Goal: Information Seeking & Learning: Learn about a topic

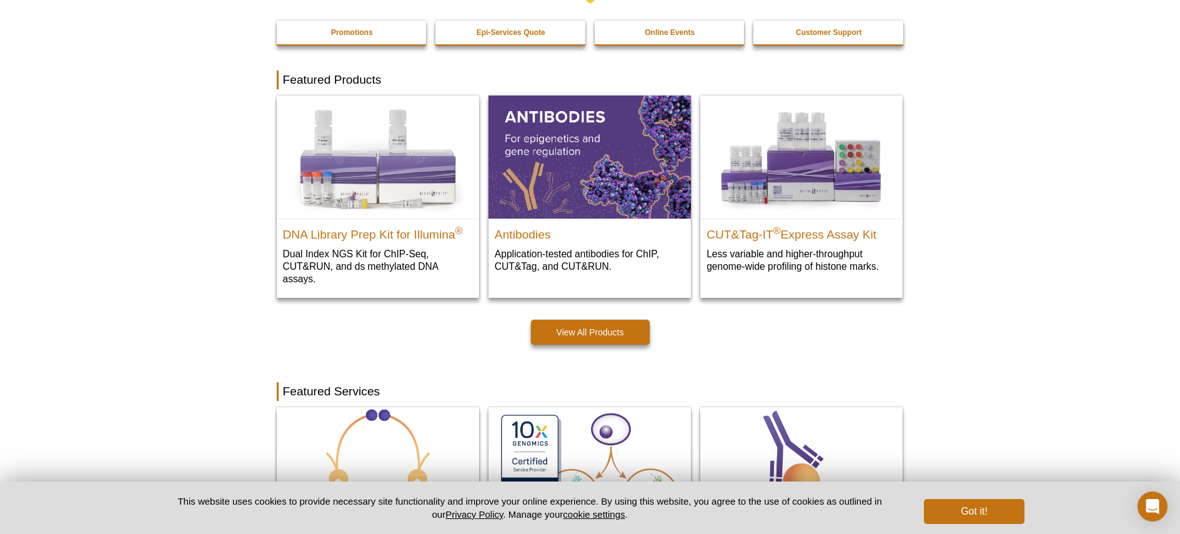
scroll to position [274, 0]
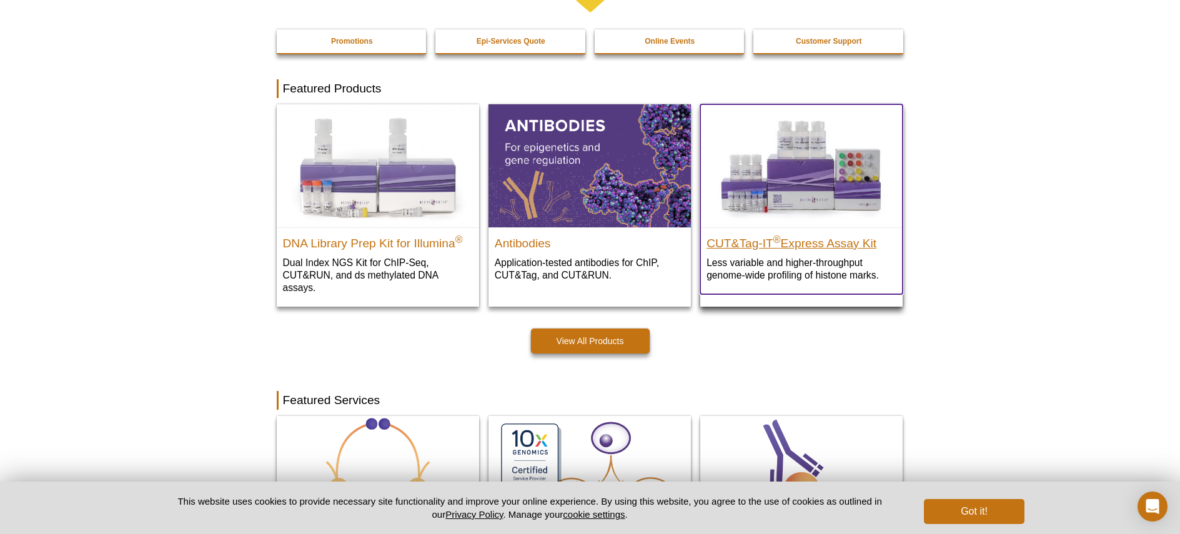
click at [812, 243] on h2 "CUT&Tag-IT ® Express Assay Kit" at bounding box center [802, 240] width 190 height 19
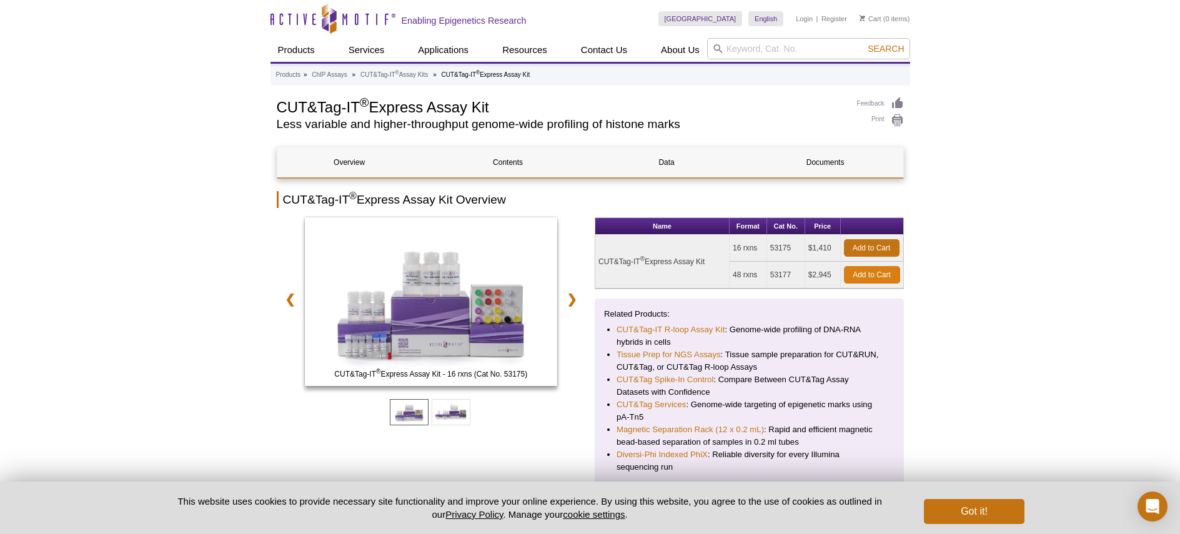
drag, startPoint x: 735, startPoint y: 246, endPoint x: 847, endPoint y: 276, distance: 115.8
click at [847, 276] on tbody "CUT&Tag-IT ® Express Assay Kit 16 rxns 53175 $1,410 Add to Cart 48 rxns 53177 $…" at bounding box center [749, 262] width 308 height 54
click at [681, 242] on td "CUT&Tag-IT ® Express Assay Kit" at bounding box center [662, 262] width 134 height 54
drag, startPoint x: 699, startPoint y: 249, endPoint x: 848, endPoint y: 294, distance: 155.9
click at [848, 294] on div "Name Format Cat No. Price CUT&Tag-IT ® Express Assay Kit 16 rxns 53175 $1,410 A…" at bounding box center [749, 350] width 309 height 266
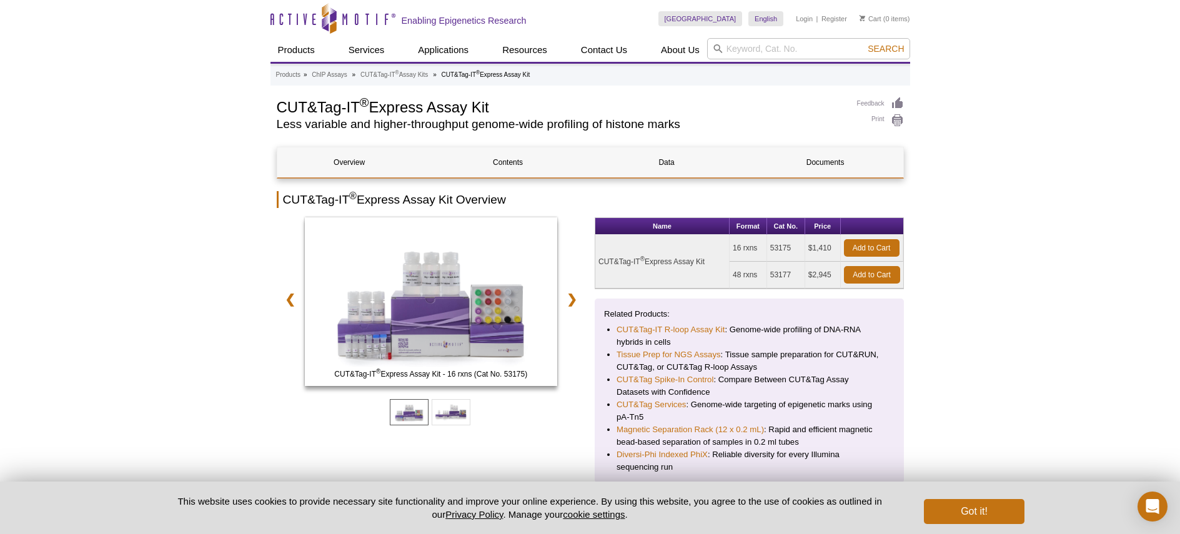
copy div "CUT&Tag-IT ® Express Assay Kit 16 rxns 53175 $1,410 Add to Cart 48 rxns 53177 $…"
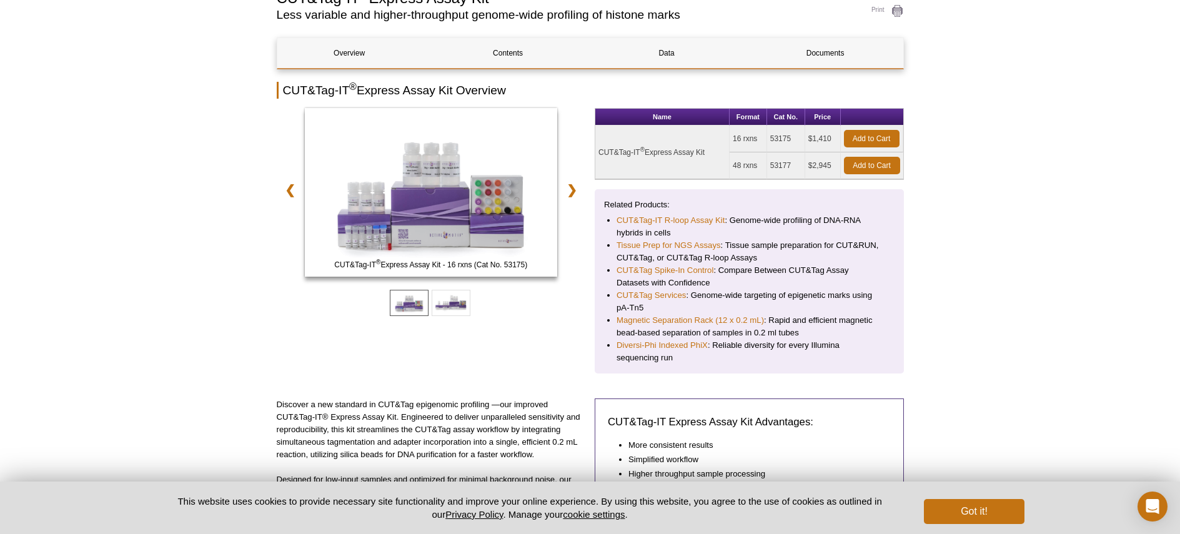
scroll to position [110, 0]
click at [502, 54] on link "Contents" at bounding box center [508, 52] width 144 height 30
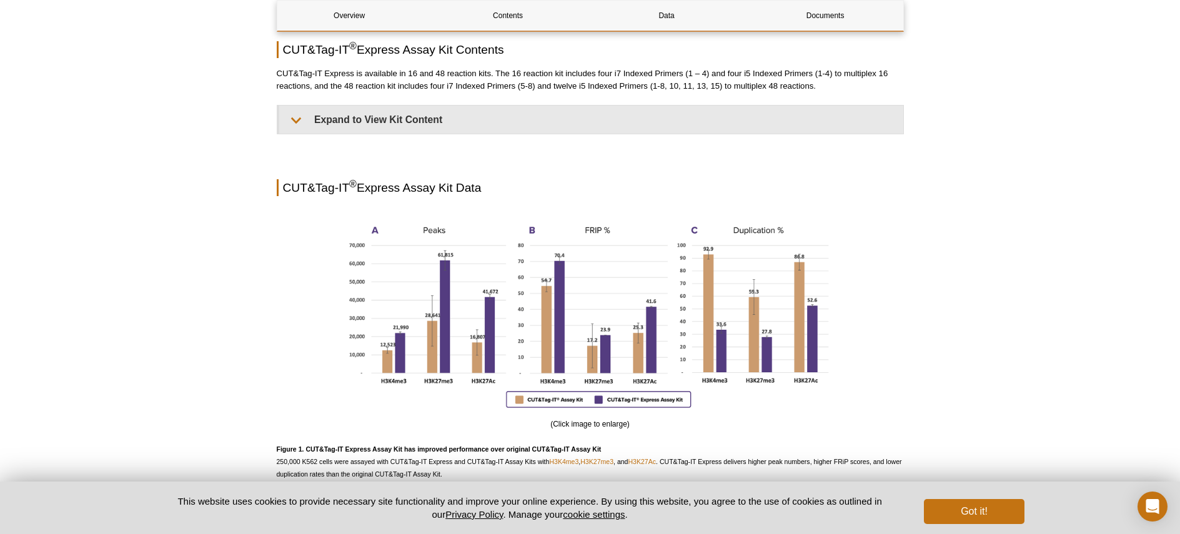
scroll to position [900, 0]
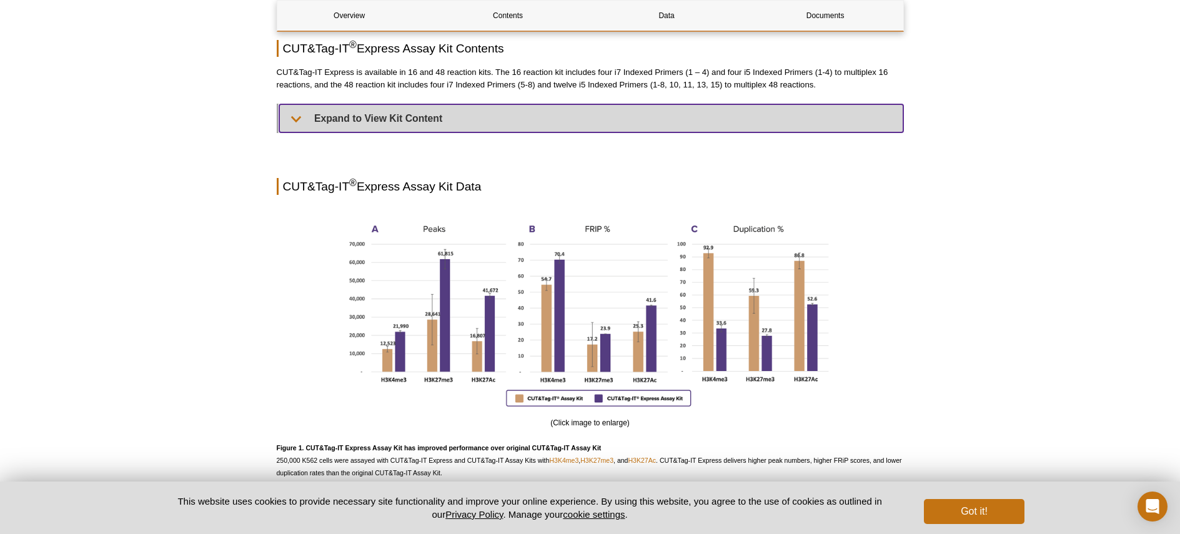
click at [303, 122] on summary "Expand to View Kit Content" at bounding box center [591, 118] width 624 height 28
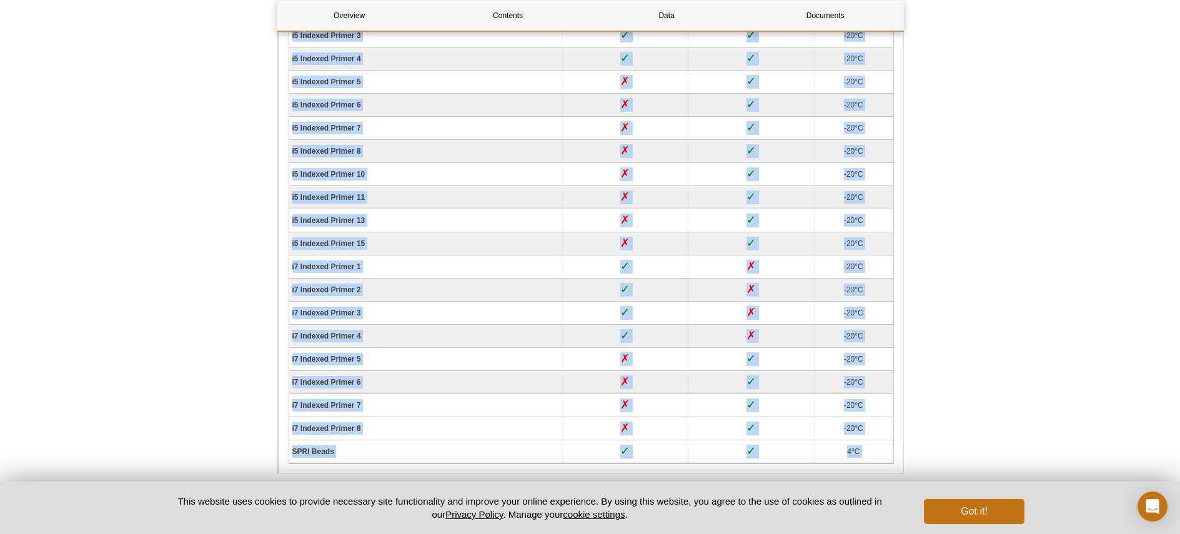
scroll to position [1564, 0]
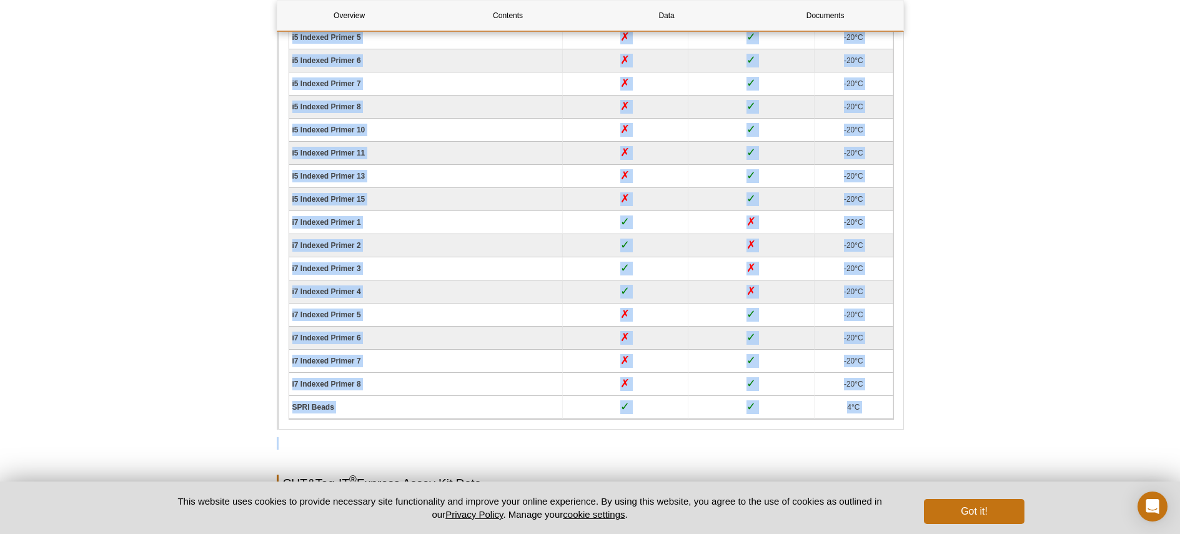
drag, startPoint x: 340, startPoint y: 147, endPoint x: 322, endPoint y: 429, distance: 282.4
click at [314, 429] on div "Overview Contents Data Documents CUT&Tag-IT ® Express Assay Kit Overview CUT&Ta…" at bounding box center [590, 166] width 627 height 3169
copy div "Component 16 rxns (Cat No. 53175) 48 rxns (Cat No. 53177) Storage temp 5% Digit…"
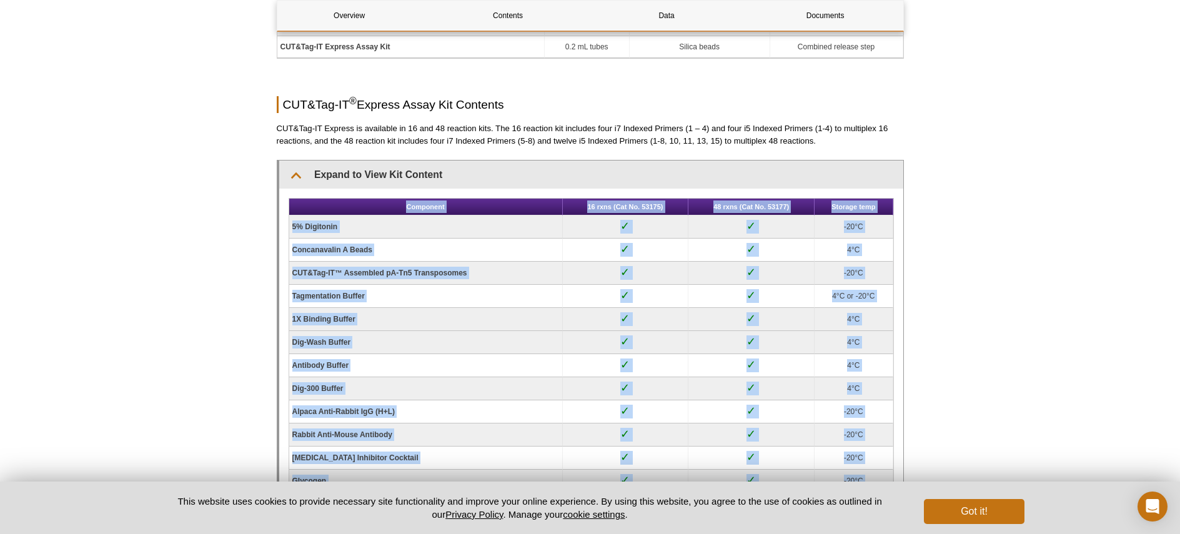
scroll to position [846, 0]
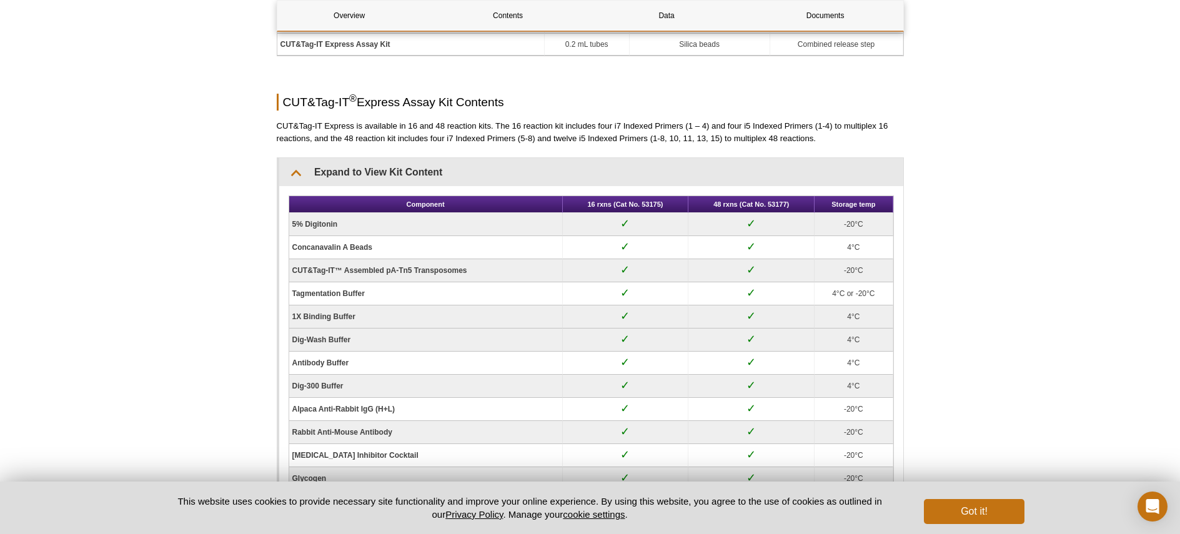
click at [405, 205] on th "Component" at bounding box center [426, 204] width 274 height 17
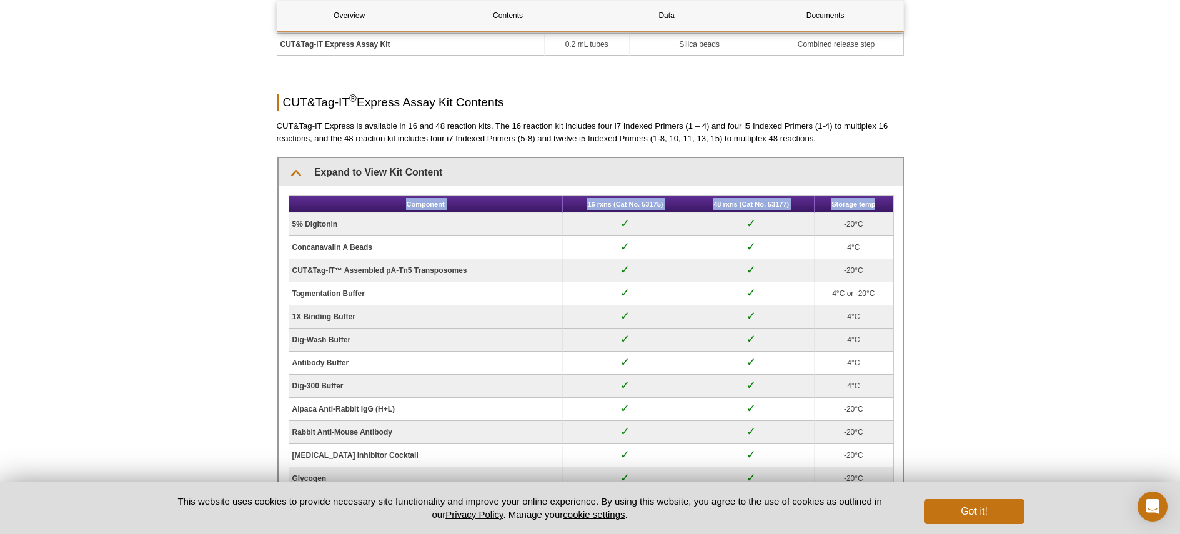
drag, startPoint x: 406, startPoint y: 204, endPoint x: 884, endPoint y: 208, distance: 478.0
click at [884, 209] on tr "Component 16 rxns (Cat No. 53175) 48 rxns (Cat No. 53177) Storage temp" at bounding box center [591, 204] width 604 height 17
copy tr "Component 16 rxns (Cat No. 53175) 48 rxns (Cat No. 53177) Storage temp"
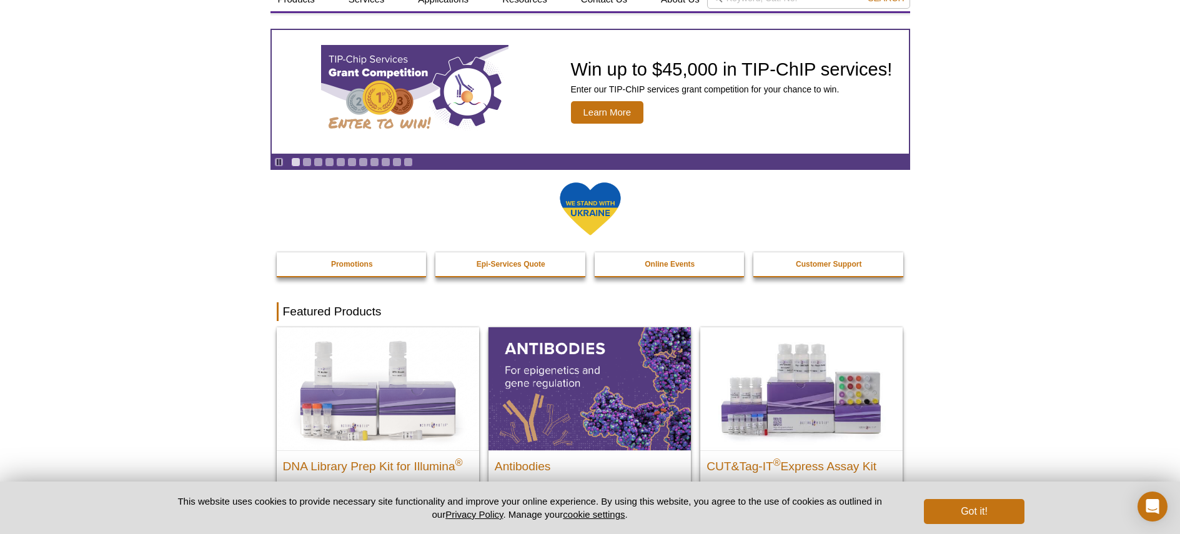
scroll to position [143, 0]
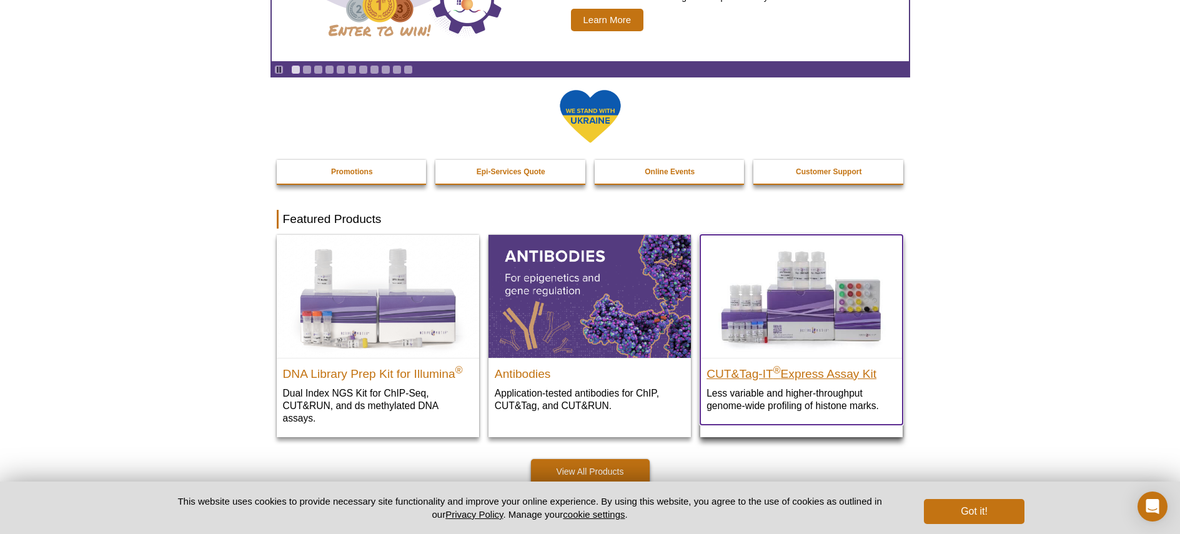
click at [746, 374] on h2 "CUT&Tag-IT ® Express Assay Kit" at bounding box center [802, 371] width 190 height 19
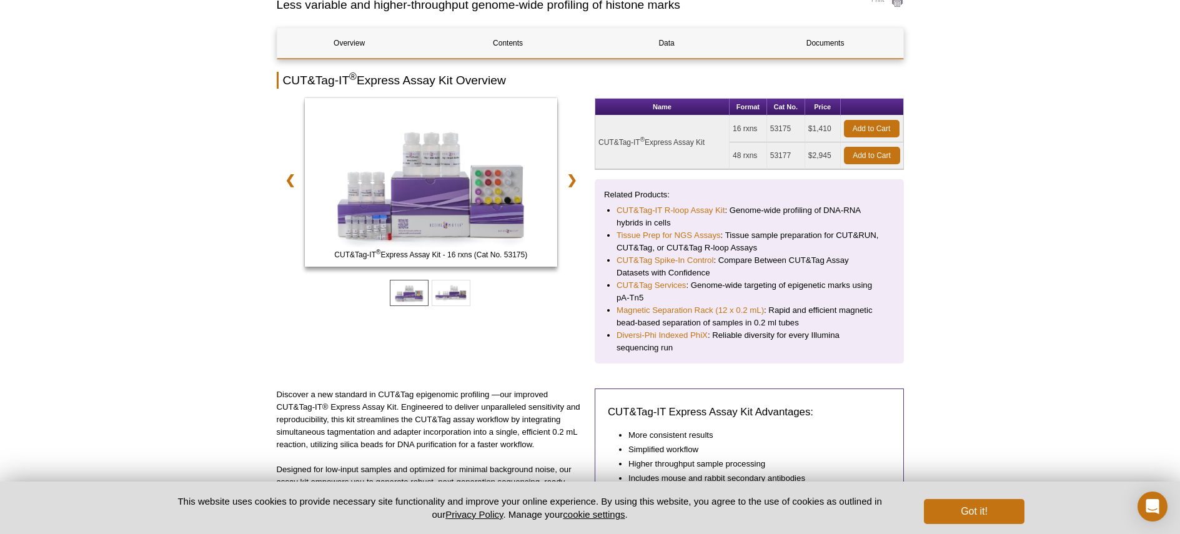
scroll to position [106, 0]
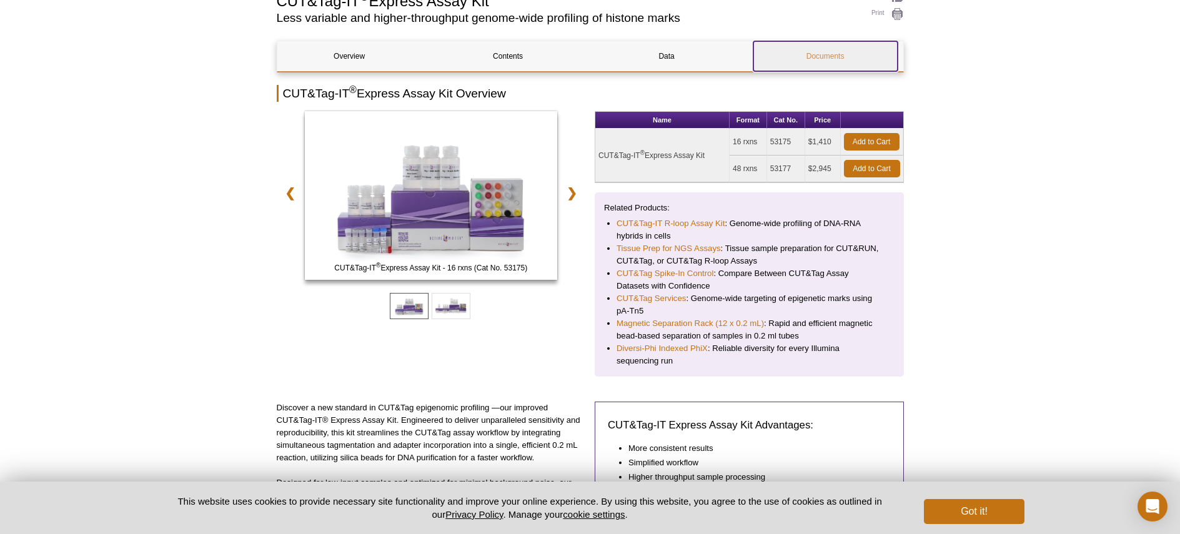
click at [830, 59] on link "Documents" at bounding box center [825, 56] width 144 height 30
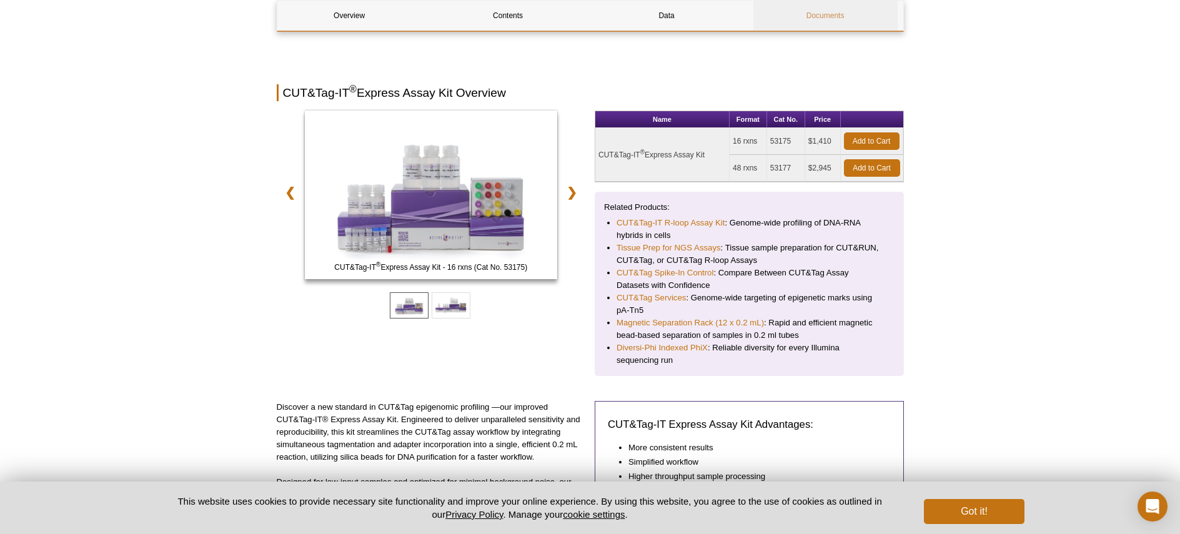
scroll to position [1401, 0]
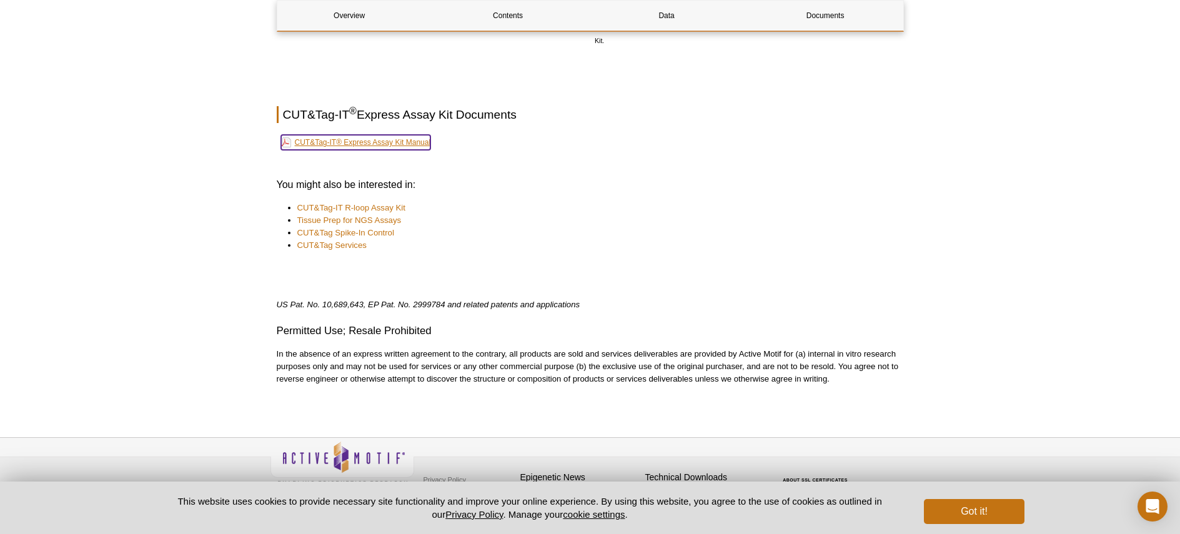
click at [384, 135] on link "CUT&Tag-IT® Express Assay Kit Manual" at bounding box center [356, 142] width 150 height 15
